Goal: Task Accomplishment & Management: Complete application form

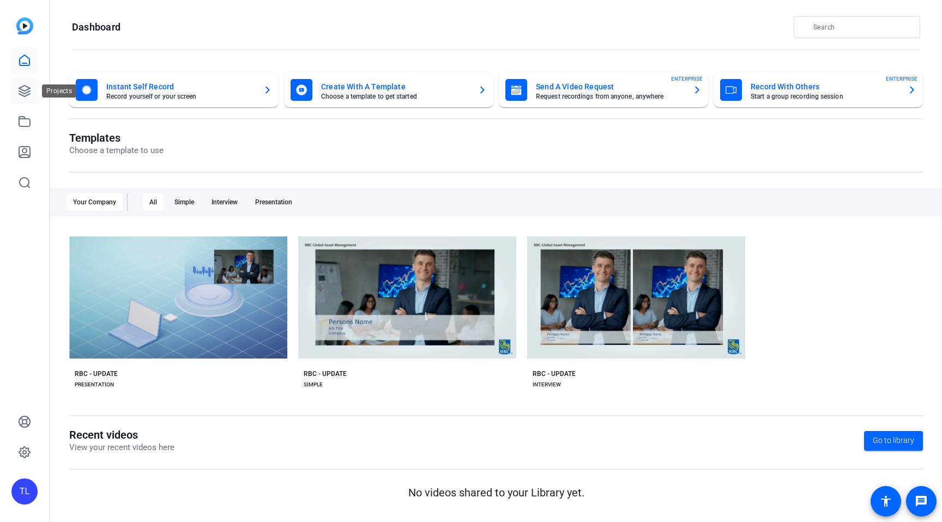
click at [24, 93] on icon at bounding box center [24, 90] width 13 height 13
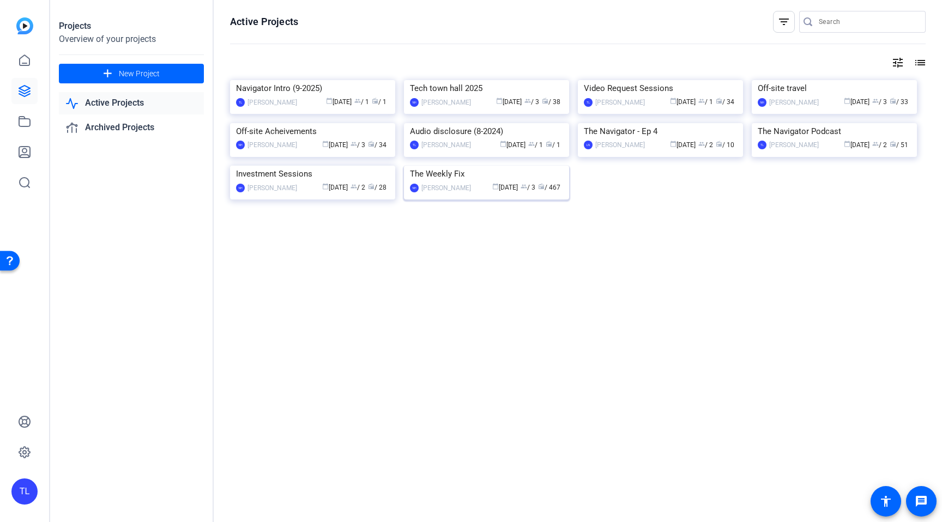
click at [449, 166] on img at bounding box center [486, 166] width 165 height 0
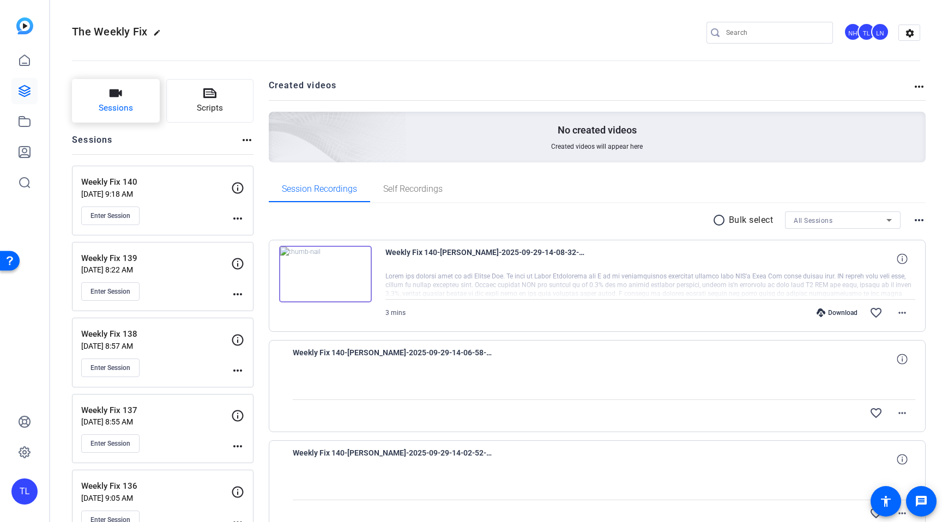
click at [105, 106] on span "Sessions" at bounding box center [116, 108] width 34 height 13
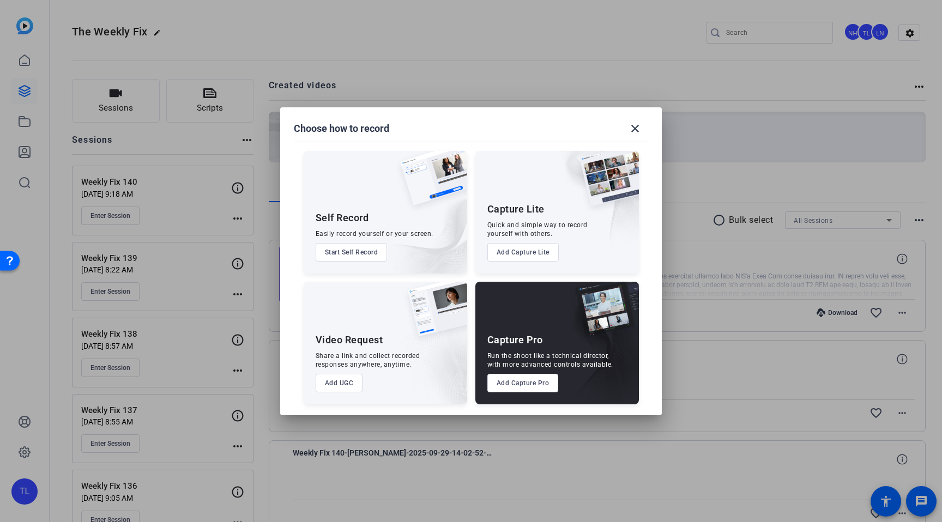
click at [522, 380] on button "Add Capture Pro" at bounding box center [522, 383] width 71 height 19
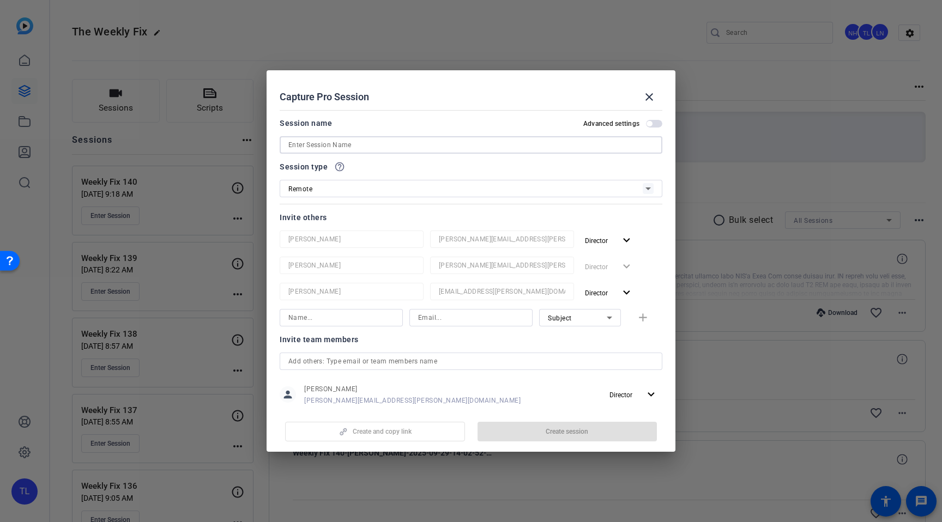
click at [404, 143] on input at bounding box center [470, 144] width 365 height 13
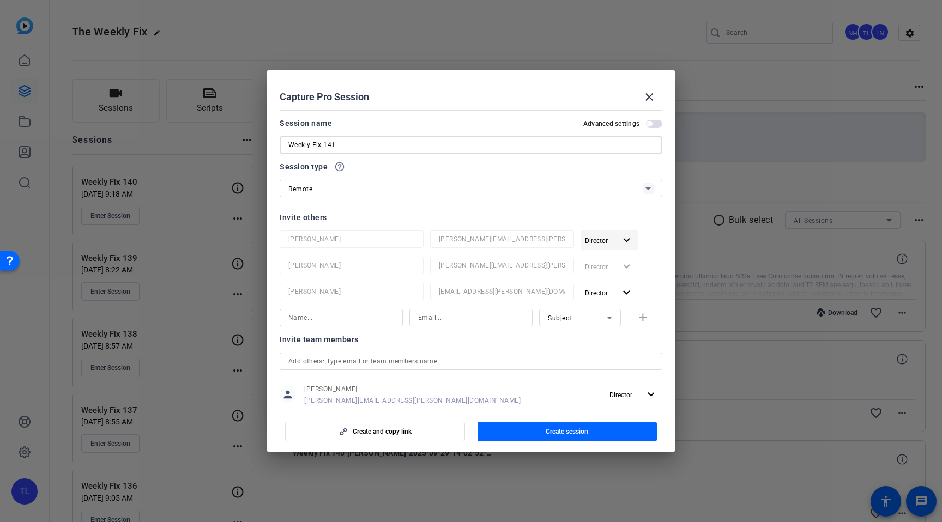
type input "Weekly Fix 141"
click at [630, 240] on mat-icon "expand_more" at bounding box center [627, 241] width 14 height 14
click at [623, 285] on span "Remove User" at bounding box center [609, 283] width 40 height 8
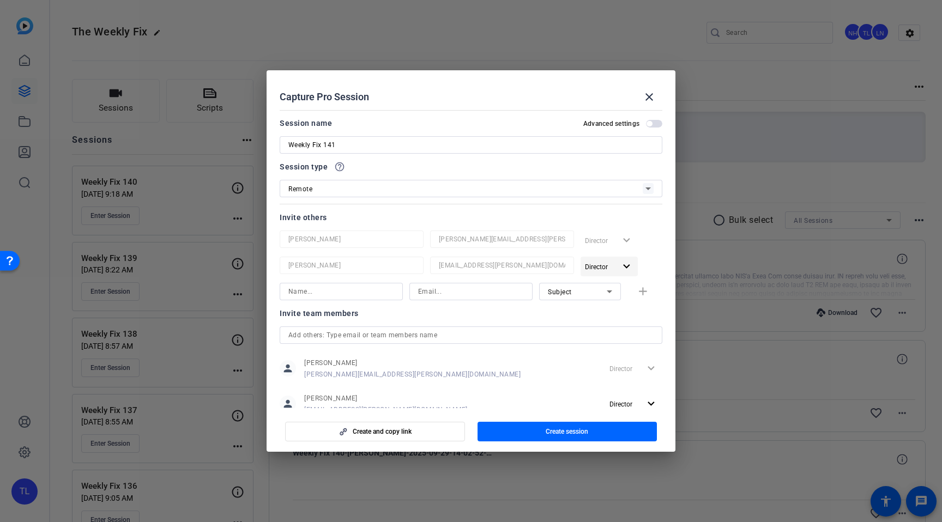
click at [629, 267] on mat-icon "expand_more" at bounding box center [627, 267] width 14 height 14
click at [612, 310] on span "Remove User" at bounding box center [609, 309] width 40 height 8
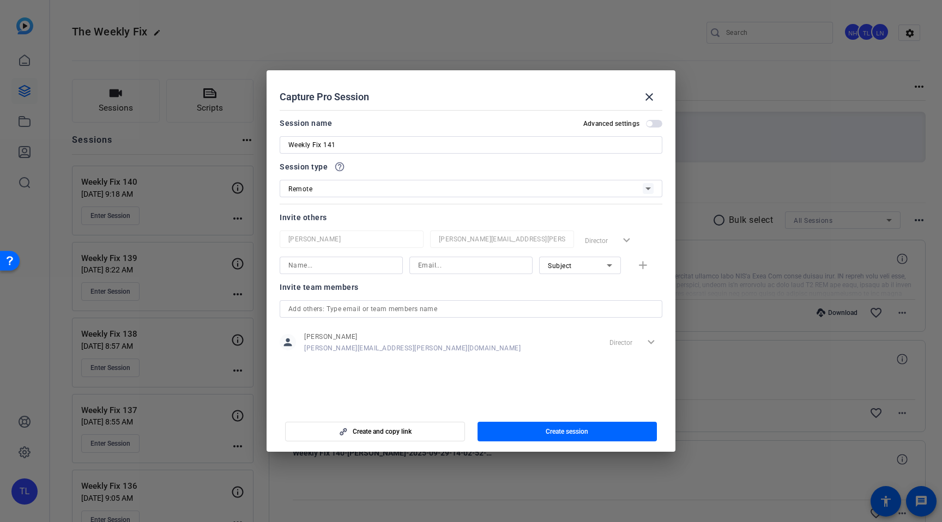
click at [337, 267] on input at bounding box center [341, 265] width 106 height 13
paste input "[PERSON_NAME][EMAIL_ADDRESS][PERSON_NAME][DOMAIN_NAME] [PERSON_NAME]"
drag, startPoint x: 350, startPoint y: 265, endPoint x: 235, endPoint y: 261, distance: 114.5
click at [235, 261] on div "Choose how to record close Self Record Easily record yourself or your screen. S…" at bounding box center [471, 261] width 942 height 522
type input "[PERSON_NAME]"
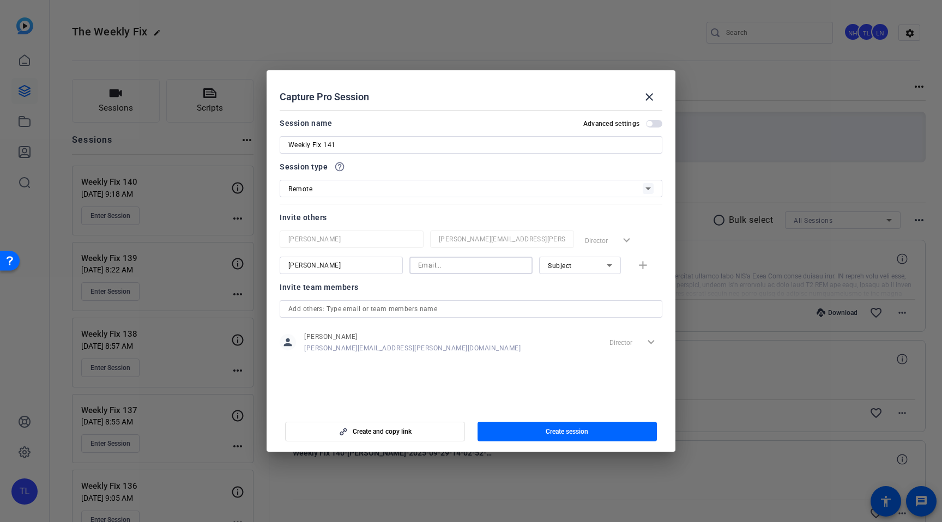
click at [437, 265] on input at bounding box center [471, 265] width 106 height 13
paste input "[PERSON_NAME][EMAIL_ADDRESS][PERSON_NAME][DOMAIN_NAME]"
type input "[PERSON_NAME][EMAIL_ADDRESS][PERSON_NAME][DOMAIN_NAME]"
click at [642, 267] on mat-icon "add" at bounding box center [643, 266] width 14 height 14
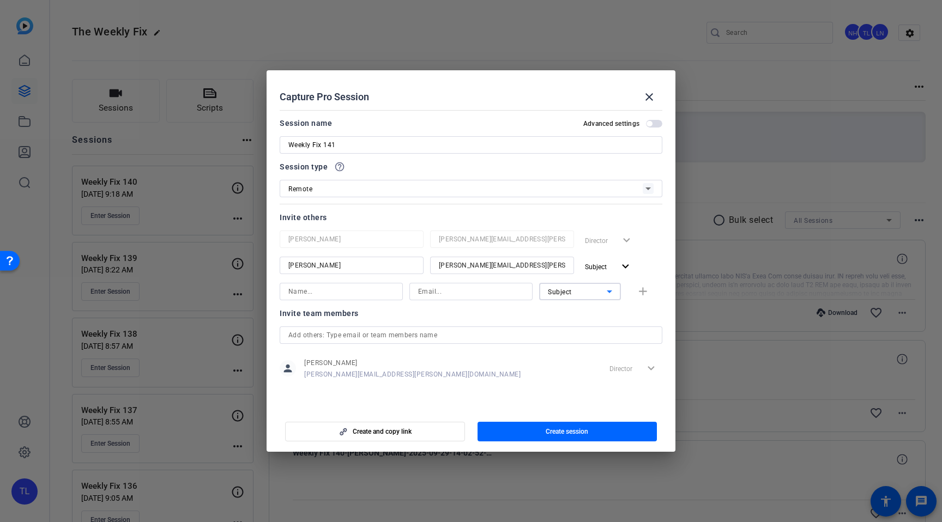
click at [560, 292] on span "Subject" at bounding box center [560, 292] width 24 height 8
click at [565, 327] on span "Watcher" at bounding box center [561, 330] width 26 height 13
click at [344, 296] on input at bounding box center [341, 291] width 106 height 13
paste input "[EMAIL_ADDRESS][PERSON_NAME][DOMAIN_NAME] [PERSON_NAME]"
drag, startPoint x: 343, startPoint y: 291, endPoint x: 211, endPoint y: 283, distance: 131.6
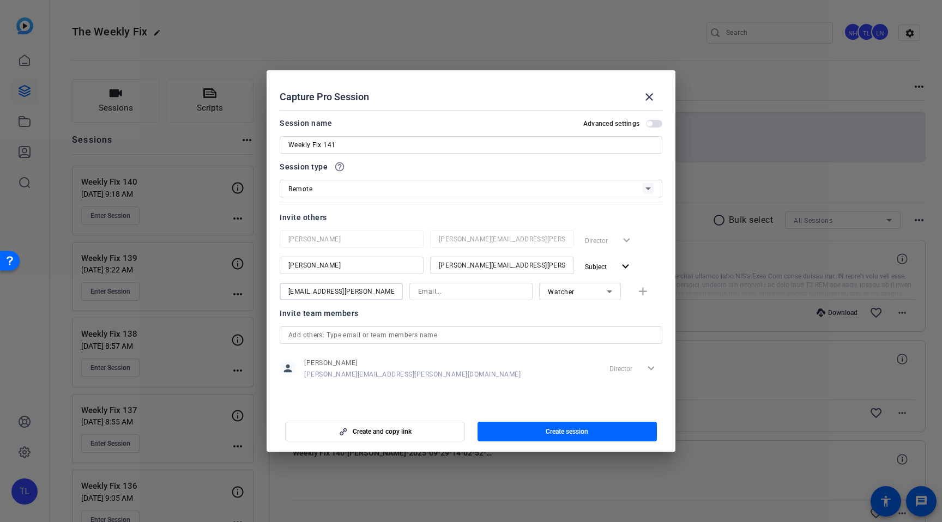
click at [212, 283] on div "Choose how to record close Self Record Easily record yourself or your screen. S…" at bounding box center [471, 261] width 942 height 522
type input "[PERSON_NAME]"
click at [447, 293] on input at bounding box center [471, 291] width 106 height 13
paste input "[EMAIL_ADDRESS][PERSON_NAME][DOMAIN_NAME]"
type input "[EMAIL_ADDRESS][PERSON_NAME][DOMAIN_NAME]"
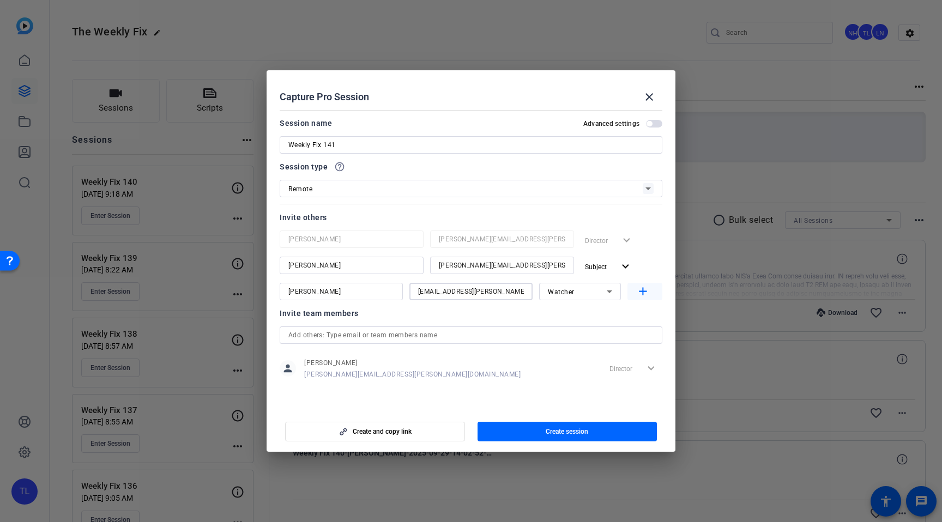
click at [643, 292] on mat-icon "add" at bounding box center [643, 292] width 14 height 14
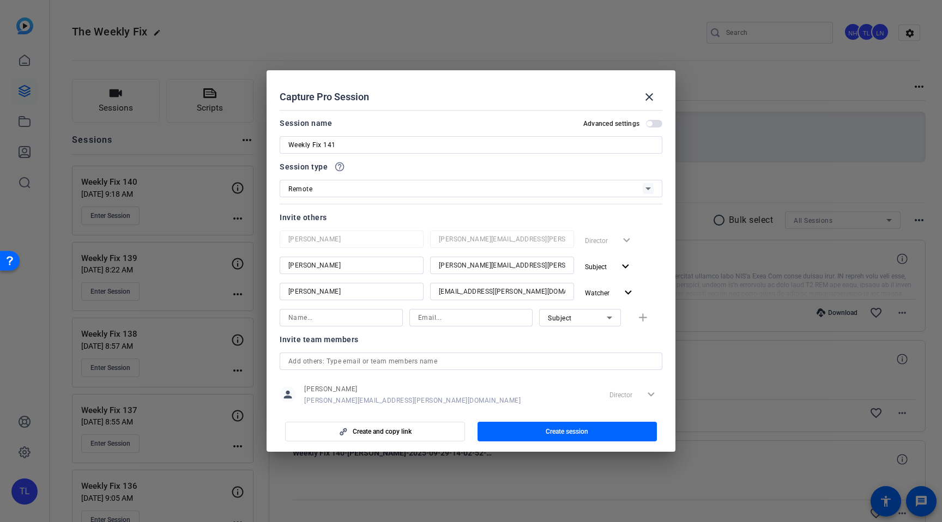
click at [571, 318] on div "Subject" at bounding box center [577, 318] width 59 height 14
click at [571, 354] on span "Watcher" at bounding box center [561, 356] width 26 height 13
click at [348, 320] on input at bounding box center [341, 317] width 106 height 13
paste input "[PERSON_NAME][EMAIL_ADDRESS][PERSON_NAME][DOMAIN_NAME] [PERSON_NAME]"
drag, startPoint x: 346, startPoint y: 318, endPoint x: 227, endPoint y: 306, distance: 120.0
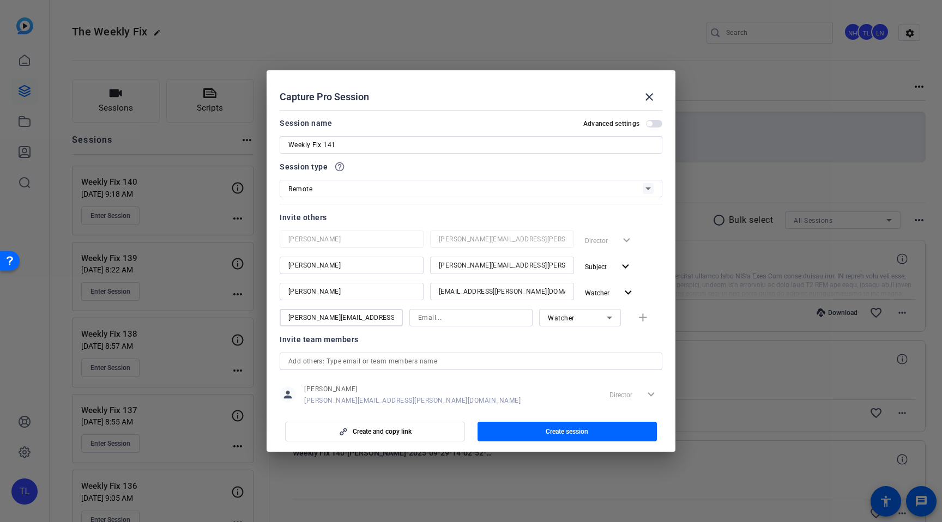
click at [225, 305] on div "Choose how to record close Self Record Easily record yourself or your screen. S…" at bounding box center [471, 261] width 942 height 522
type input "[PERSON_NAME]"
click at [470, 319] on input at bounding box center [471, 317] width 106 height 13
paste input "[PERSON_NAME][EMAIL_ADDRESS][PERSON_NAME][DOMAIN_NAME]"
type input "[PERSON_NAME][EMAIL_ADDRESS][PERSON_NAME][DOMAIN_NAME]"
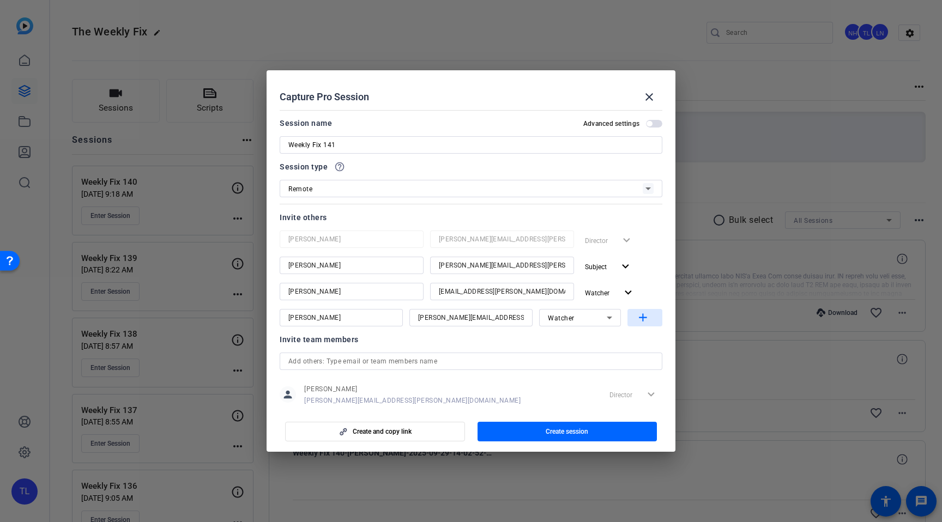
click at [643, 318] on mat-icon "add" at bounding box center [643, 318] width 14 height 14
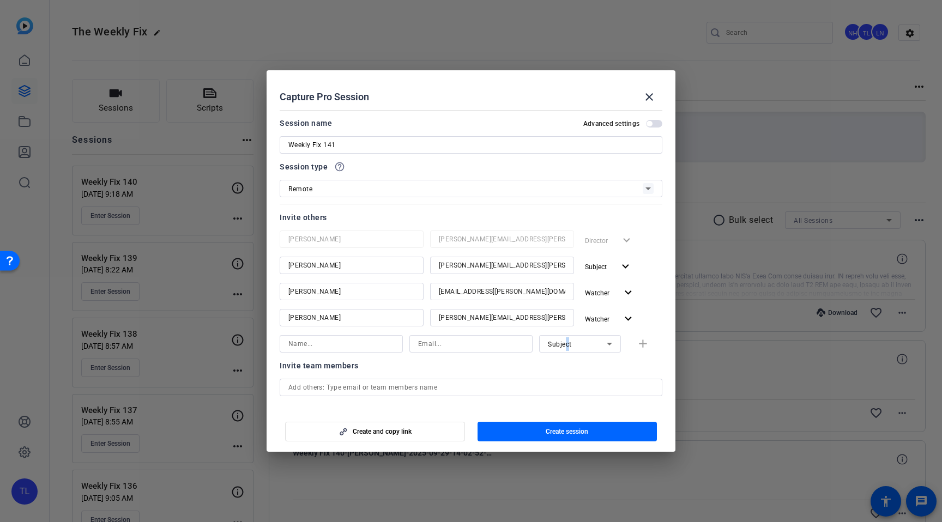
click at [567, 341] on span "Subject" at bounding box center [560, 345] width 24 height 8
drag, startPoint x: 567, startPoint y: 382, endPoint x: 554, endPoint y: 378, distance: 13.6
click at [568, 381] on span "Watcher" at bounding box center [561, 383] width 26 height 13
click at [383, 341] on input at bounding box center [341, 343] width 106 height 13
paste input "[PERSON_NAME][EMAIL_ADDRESS][PERSON_NAME][DOMAIN_NAME] [PERSON_NAME]"
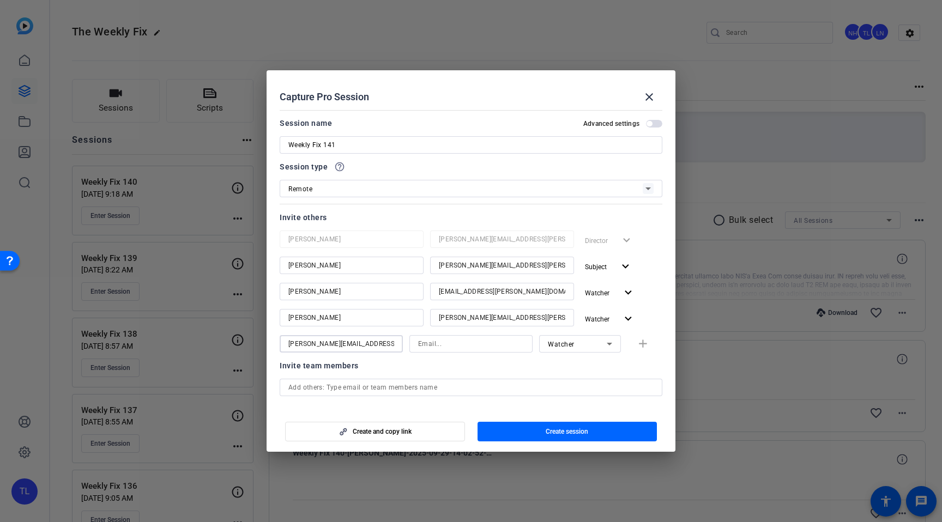
drag, startPoint x: 360, startPoint y: 341, endPoint x: 214, endPoint y: 329, distance: 146.6
click at [216, 329] on div "Choose how to record close Self Record Easily record yourself or your screen. S…" at bounding box center [471, 261] width 942 height 522
type input "[PERSON_NAME]"
click at [437, 343] on input at bounding box center [471, 343] width 106 height 13
paste input "[PERSON_NAME][EMAIL_ADDRESS][PERSON_NAME][DOMAIN_NAME]"
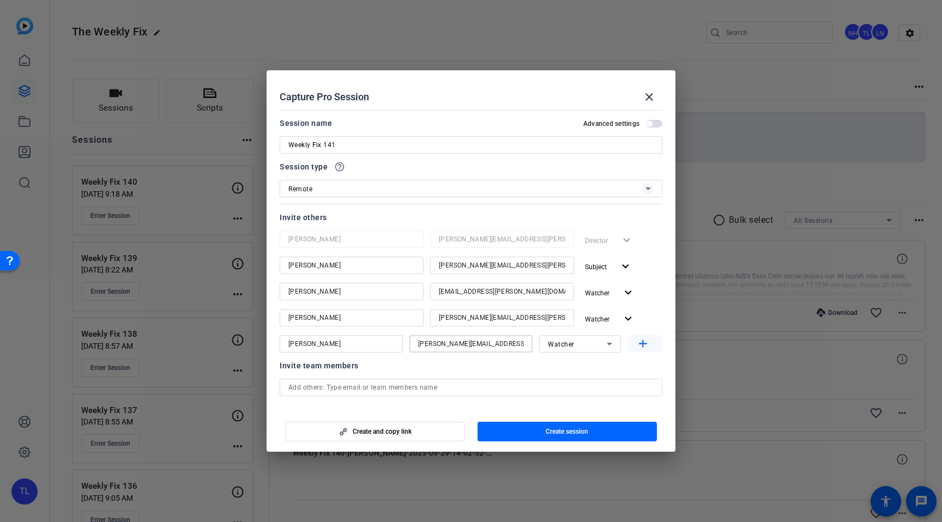
type input "[PERSON_NAME][EMAIL_ADDRESS][PERSON_NAME][DOMAIN_NAME]"
click at [645, 343] on mat-icon "add" at bounding box center [643, 344] width 14 height 14
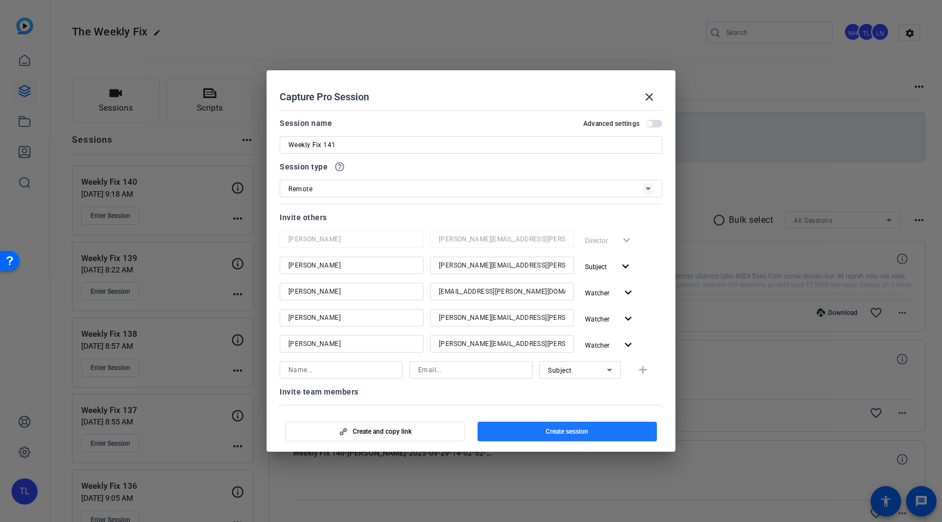
click at [579, 436] on span "button" at bounding box center [567, 432] width 180 height 26
